Goal: Task Accomplishment & Management: Manage account settings

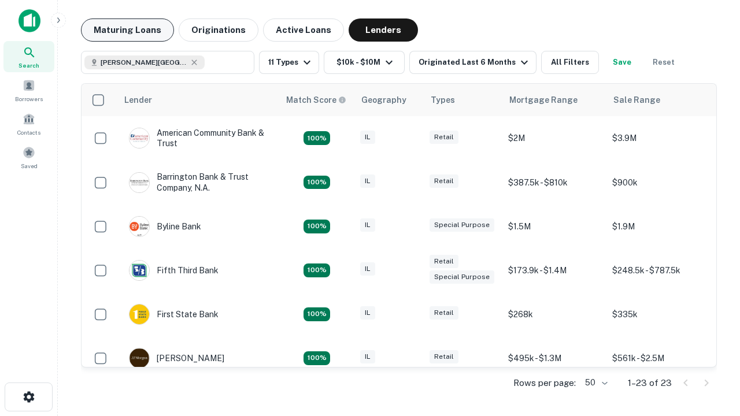
click at [127, 30] on button "Maturing Loans" at bounding box center [127, 30] width 93 height 23
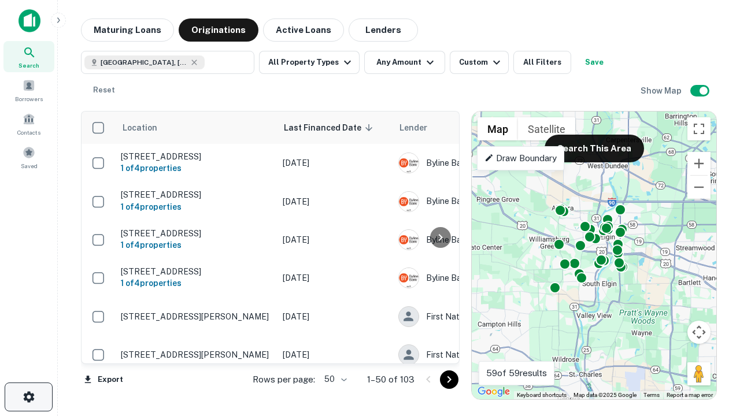
click at [28, 397] on icon "button" at bounding box center [29, 397] width 14 height 14
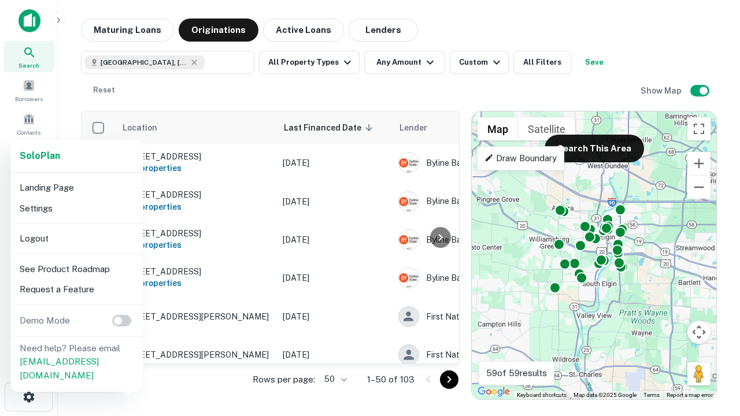
click at [76, 238] on li "Logout" at bounding box center [77, 238] width 124 height 21
